Goal: Information Seeking & Learning: Compare options

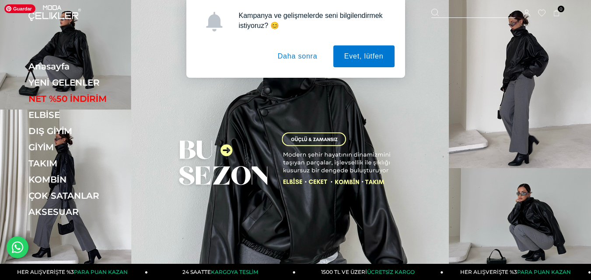
drag, startPoint x: 443, startPoint y: 103, endPoint x: 426, endPoint y: 40, distance: 65.3
click at [426, 40] on div "Kampanya ve gelişmelerde seni bilgilendirmek istiyoruz? 😊 Evet, lütfen Daha son…" at bounding box center [295, 39] width 591 height 78
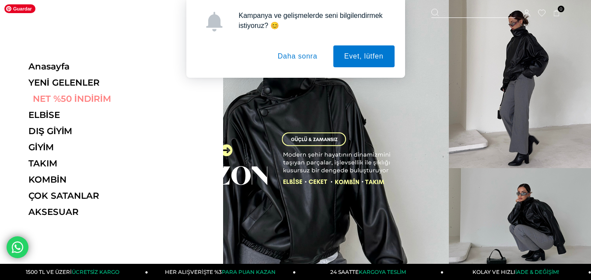
drag, startPoint x: 420, startPoint y: 126, endPoint x: 132, endPoint y: 99, distance: 289.1
click at [132, 99] on link "NET %50 İNDİRİM" at bounding box center [88, 99] width 120 height 10
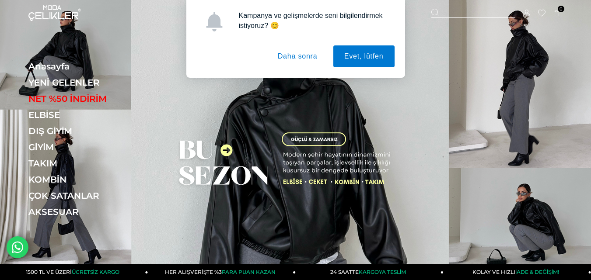
click at [57, 14] on div "Kampanya ve gelişmelerde seni bilgilendirmek istiyoruz? 😊 Evet, lütfen Daha son…" at bounding box center [295, 39] width 591 height 78
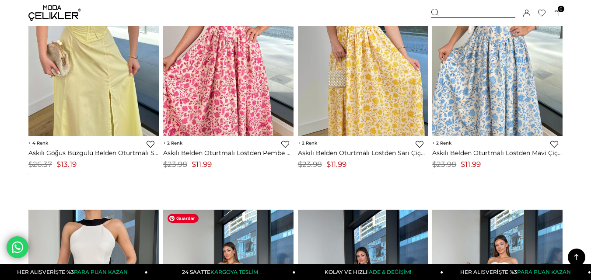
scroll to position [481, 0]
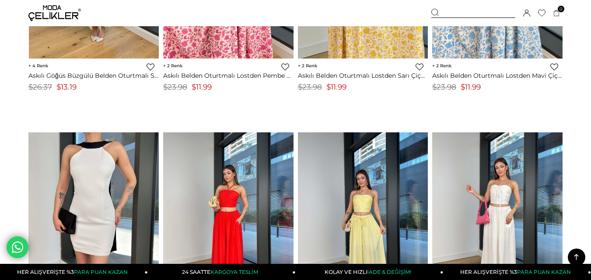
click at [56, 10] on img at bounding box center [54, 13] width 52 height 16
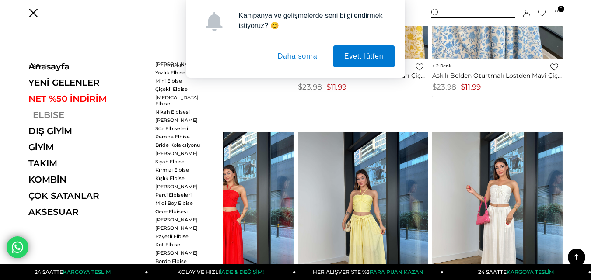
click at [49, 115] on link "ELBİSE" at bounding box center [88, 115] width 120 height 10
click at [172, 258] on link "Bordo Elbise" at bounding box center [180, 261] width 50 height 6
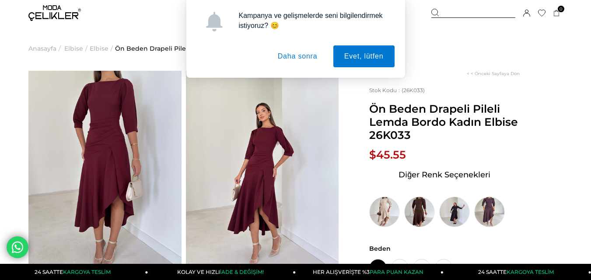
drag, startPoint x: 408, startPoint y: 47, endPoint x: 494, endPoint y: 34, distance: 87.1
click at [494, 34] on div "Kampanya ve gelişmelerde seni bilgilendirmek istiyoruz? 😊 Evet, lütfen Daha son…" at bounding box center [295, 39] width 591 height 78
click at [382, 57] on button "Evet, lütfen" at bounding box center [363, 56] width 61 height 22
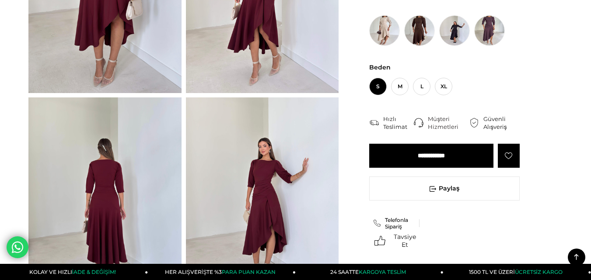
scroll to position [87, 0]
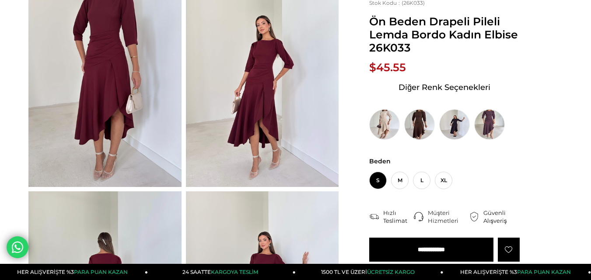
click at [264, 97] on img at bounding box center [262, 85] width 153 height 204
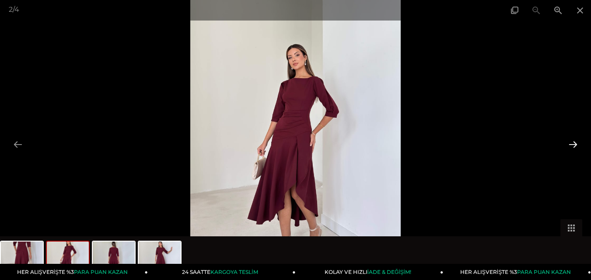
click at [574, 145] on button at bounding box center [573, 144] width 18 height 17
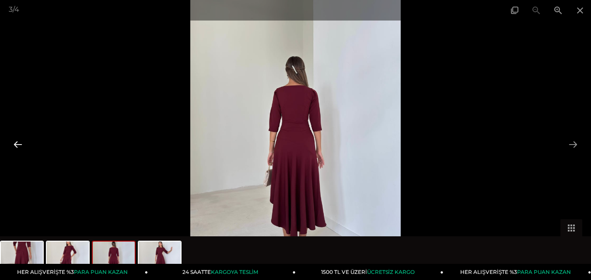
click at [19, 143] on button at bounding box center [18, 144] width 18 height 17
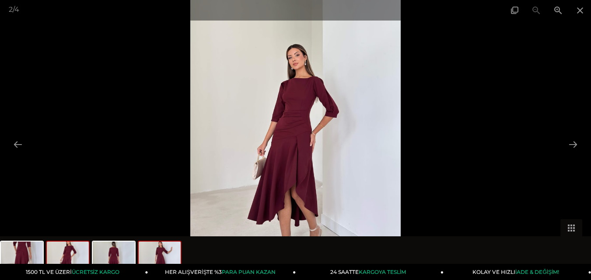
click at [164, 258] on img at bounding box center [160, 258] width 42 height 33
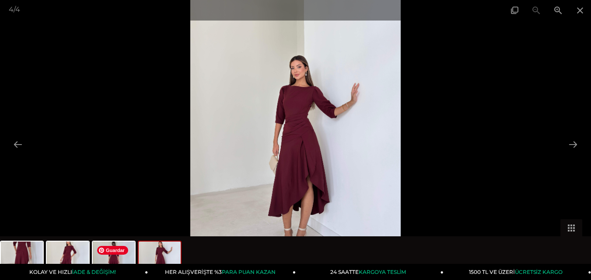
click at [122, 253] on span "Guardar" at bounding box center [112, 250] width 31 height 9
click at [16, 144] on button at bounding box center [18, 144] width 18 height 17
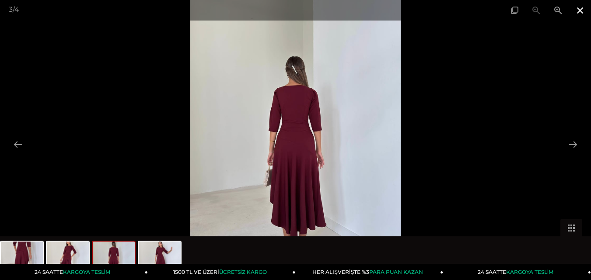
click at [582, 10] on span at bounding box center [580, 10] width 22 height 21
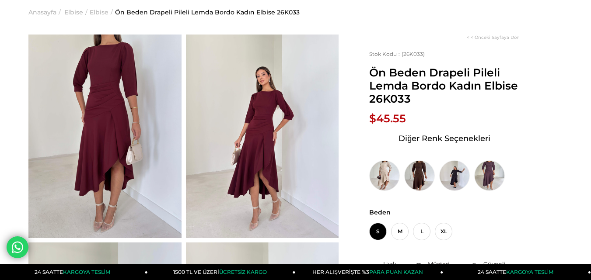
scroll to position [0, 0]
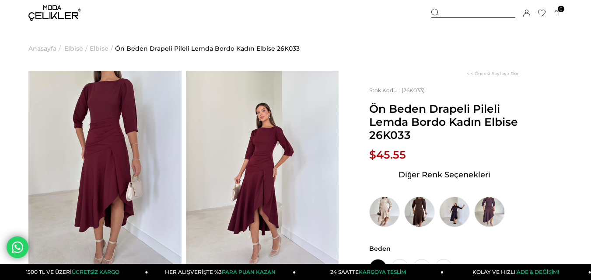
click at [55, 8] on img at bounding box center [54, 13] width 52 height 16
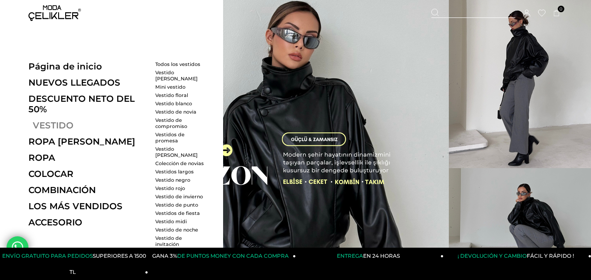
click at [50, 126] on font "VESTIDO" at bounding box center [53, 125] width 41 height 10
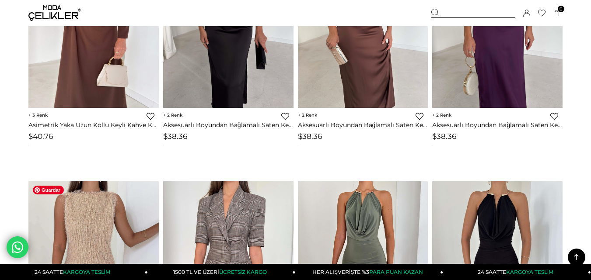
scroll to position [1662, 0]
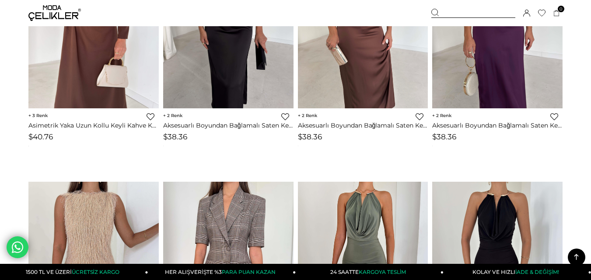
click at [87, 139] on div "3 Favorilere Ekle Moda Celikler Asimetrik Yaka Uzun Kollu Keyli Kahve Kadın Mid…" at bounding box center [93, 126] width 130 height 37
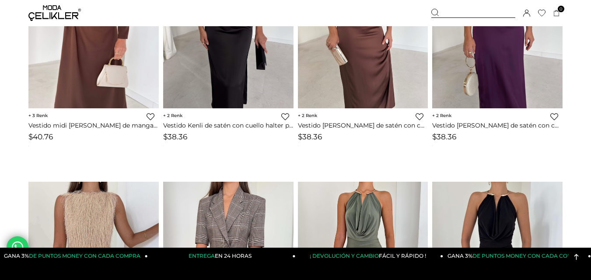
click at [119, 164] on div "‹ › 3 Añadir a favoritos Moda Celikler Vestido midi Keyli Brown de manga larga …" at bounding box center [93, 58] width 135 height 247
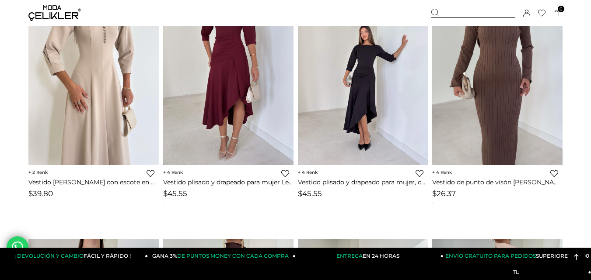
scroll to position [2056, 0]
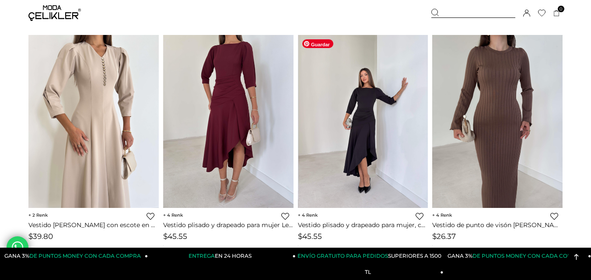
click at [366, 115] on div at bounding box center [363, 121] width 391 height 173
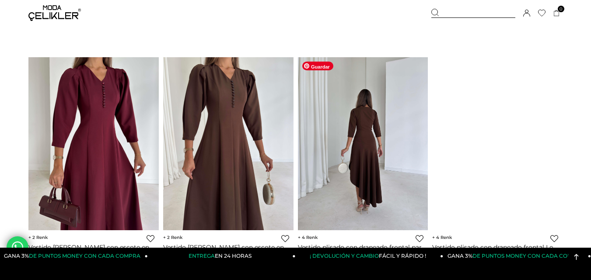
scroll to position [2756, 0]
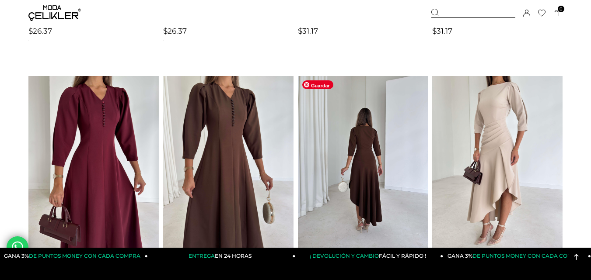
click at [398, 160] on img at bounding box center [363, 163] width 130 height 174
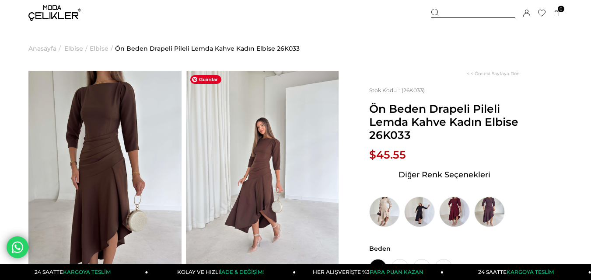
click at [253, 159] on img at bounding box center [262, 173] width 153 height 204
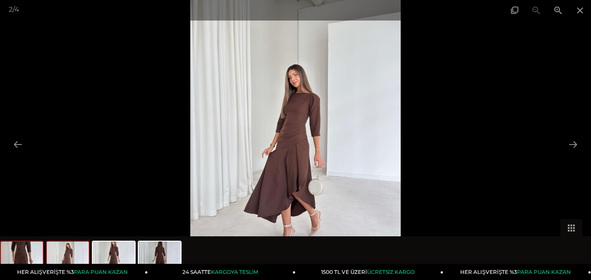
click at [30, 258] on img at bounding box center [22, 258] width 42 height 33
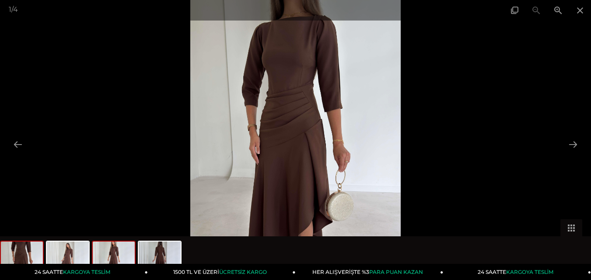
click at [119, 253] on img at bounding box center [114, 258] width 42 height 33
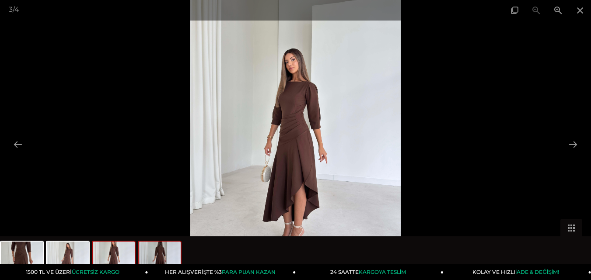
click at [164, 253] on img at bounding box center [160, 258] width 42 height 33
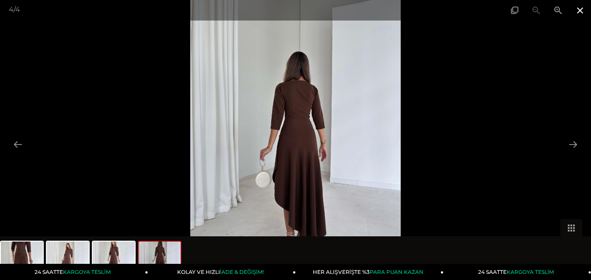
click at [582, 10] on span at bounding box center [580, 10] width 22 height 21
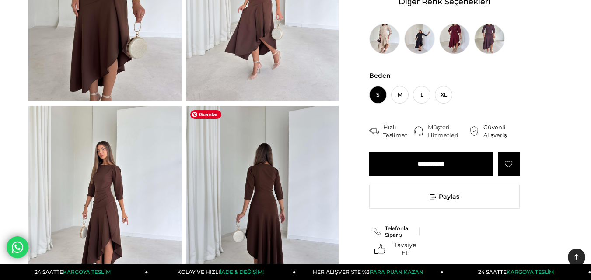
scroll to position [175, 0]
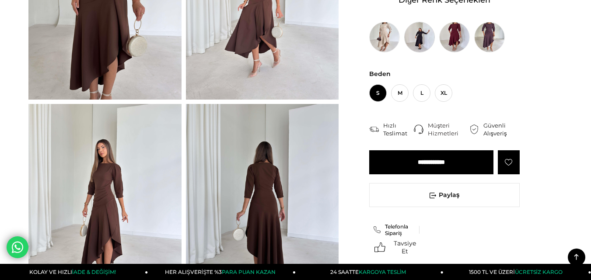
click at [423, 35] on img at bounding box center [419, 37] width 31 height 31
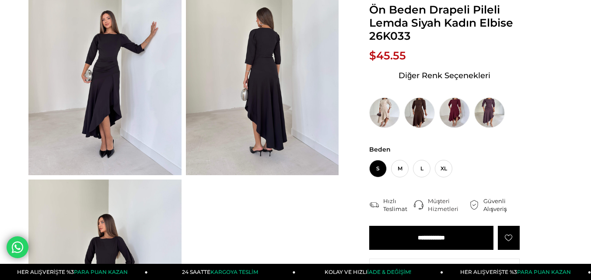
scroll to position [131, 0]
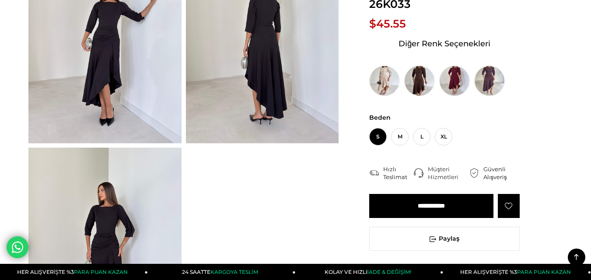
click at [123, 62] on img at bounding box center [104, 42] width 153 height 204
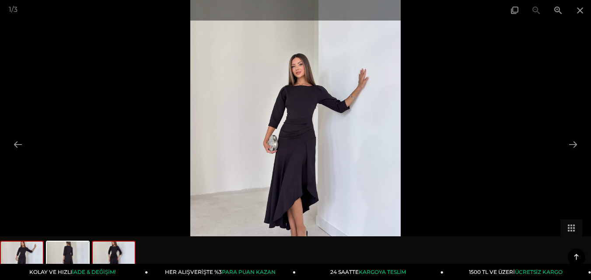
click at [115, 256] on img at bounding box center [114, 258] width 42 height 33
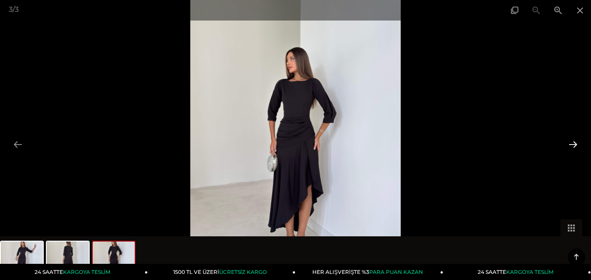
click at [575, 145] on button at bounding box center [573, 144] width 18 height 17
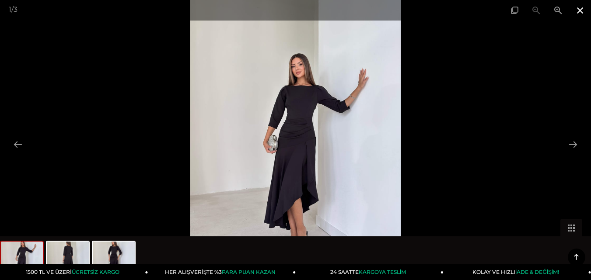
click at [577, 10] on span at bounding box center [580, 10] width 22 height 21
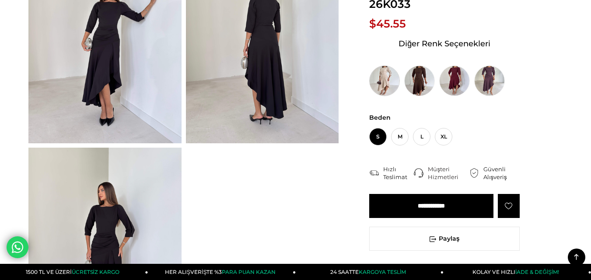
click at [391, 80] on img at bounding box center [384, 81] width 31 height 31
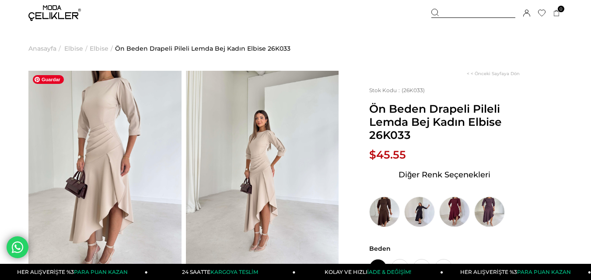
click at [120, 152] on img at bounding box center [104, 173] width 153 height 204
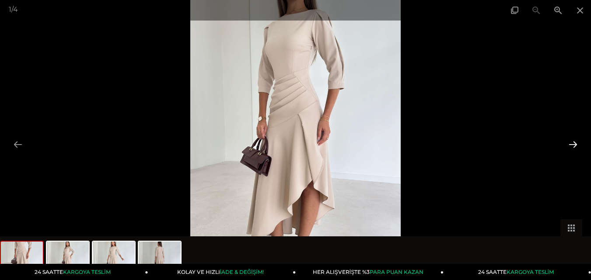
click at [577, 146] on button at bounding box center [573, 144] width 18 height 17
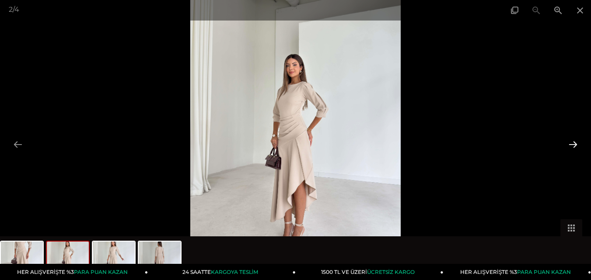
click at [571, 145] on button at bounding box center [573, 144] width 18 height 17
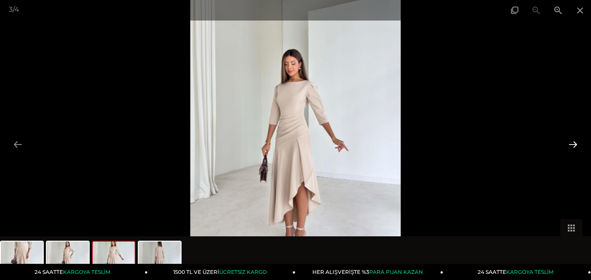
click at [575, 144] on button at bounding box center [573, 144] width 18 height 17
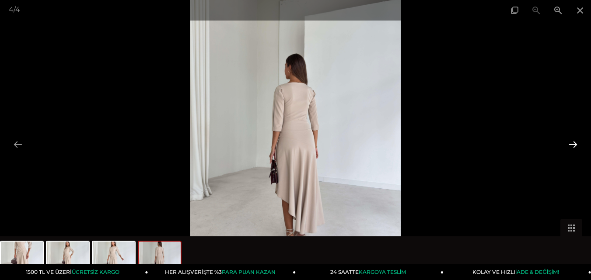
click at [574, 143] on button at bounding box center [573, 144] width 18 height 17
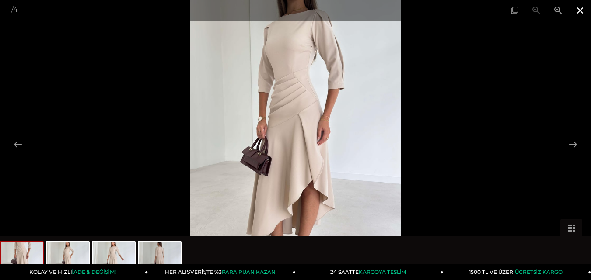
click at [578, 10] on span at bounding box center [580, 10] width 22 height 21
